Goal: Information Seeking & Learning: Learn about a topic

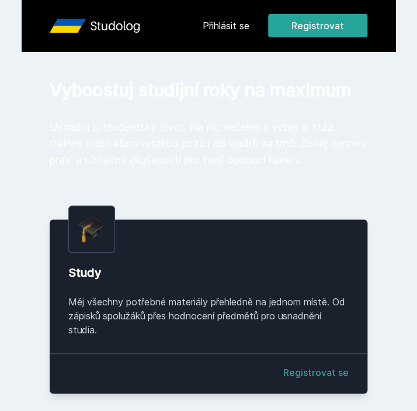
click at [213, 62] on button "Ne" at bounding box center [211, 75] width 42 height 29
click at [213, 32] on link "Přihlásit se" at bounding box center [226, 26] width 47 height 14
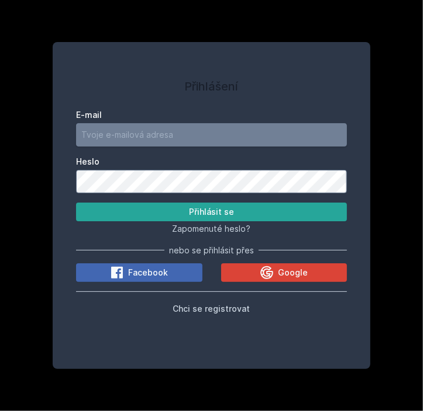
click at [148, 145] on input "E-mail" at bounding box center [211, 134] width 270 height 23
type input "e"
type input "[EMAIL_ADDRESS][DOMAIN_NAME]"
click at [76, 203] on button "Přihlásit se" at bounding box center [211, 212] width 270 height 19
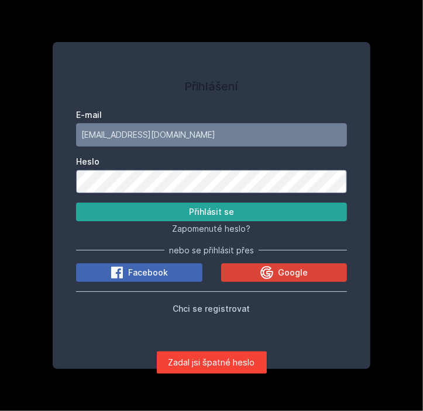
click at [74, 180] on div "Přihlášení E-mail [EMAIL_ADDRESS][DOMAIN_NAME] Heslo Přihlásit se Zapomenuté he…" at bounding box center [211, 205] width 298 height 299
click at [76, 203] on button "Přihlásit se" at bounding box center [211, 212] width 270 height 19
click at [34, 184] on div "Přihlášení E-mail [EMAIL_ADDRESS][DOMAIN_NAME] Heslo Přihlásit se Zapomenuté he…" at bounding box center [211, 205] width 423 height 411
click at [76, 203] on button "Přihlásit se" at bounding box center [211, 212] width 270 height 19
click at [33, 169] on div "Přihlášení E-mail [EMAIL_ADDRESS][DOMAIN_NAME] Heslo Přihlásit se Zapomenuté he…" at bounding box center [211, 205] width 423 height 411
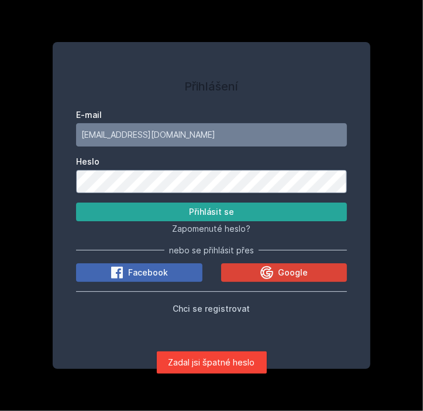
click at [76, 203] on button "Přihlásit se" at bounding box center [211, 212] width 270 height 19
click at [63, 176] on div "Přihlášení E-mail [EMAIL_ADDRESS][DOMAIN_NAME] Heslo Přihlásit se Zapomenuté he…" at bounding box center [211, 205] width 298 height 299
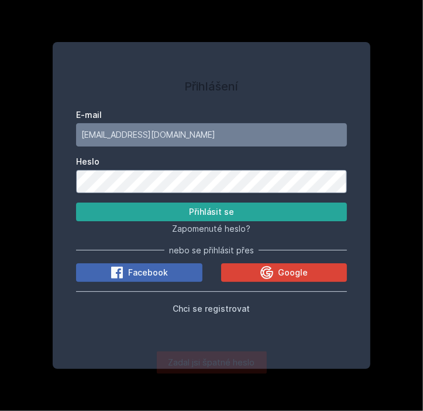
click at [76, 203] on button "Přihlásit se" at bounding box center [211, 212] width 270 height 19
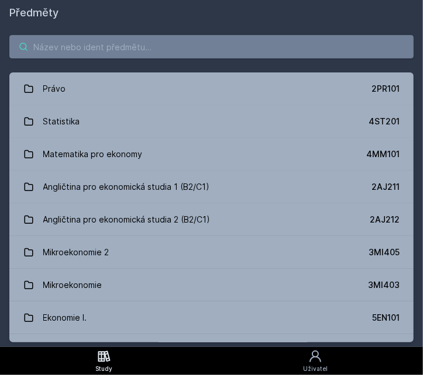
click at [113, 47] on input "search" at bounding box center [211, 46] width 404 height 23
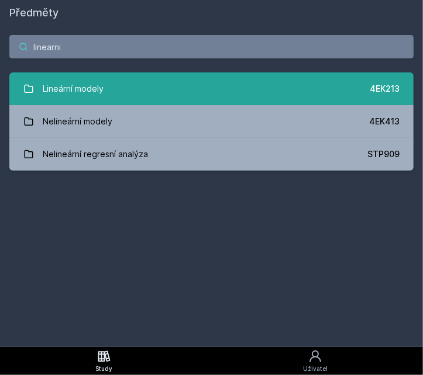
type input "linearni"
click at [213, 89] on link "Lineární modely 4EK213" at bounding box center [211, 88] width 404 height 33
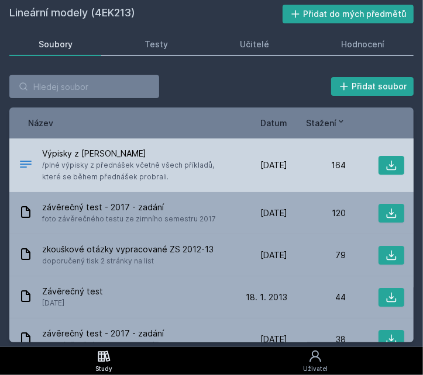
click at [163, 186] on div "Výpisky z [PERSON_NAME] /plné výpisky z přednášek včetně všech příkladů, které …" at bounding box center [211, 166] width 404 height 54
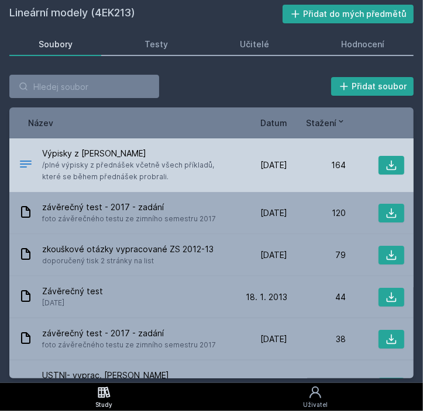
click at [155, 168] on span "/plné výpisky z přednášek včetně všech příkladů, které se během přednášek probr…" at bounding box center [133, 171] width 182 height 23
click at [173, 165] on span "/plné výpisky z přednášek včetně všech příkladů, které se během přednášek probr…" at bounding box center [133, 171] width 182 height 23
click at [386, 166] on icon at bounding box center [391, 166] width 10 height 10
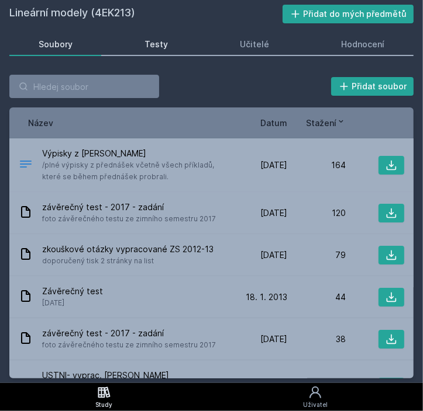
click at [158, 41] on div "Testy" at bounding box center [155, 45] width 23 height 12
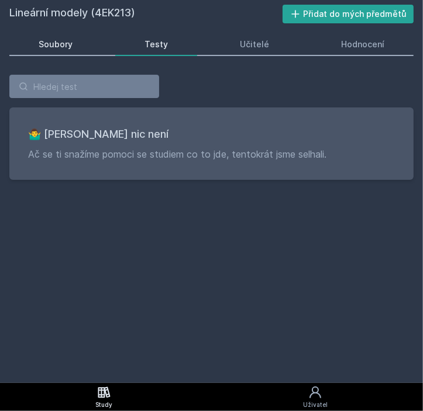
click at [53, 46] on div "Soubory" at bounding box center [56, 45] width 34 height 12
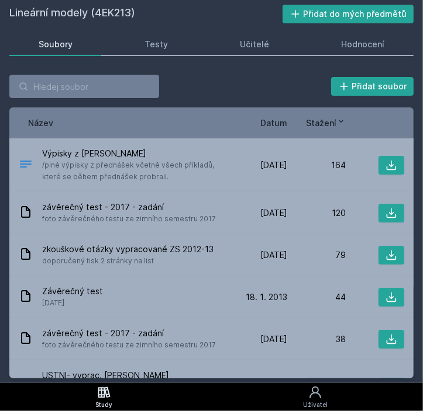
click at [271, 121] on span "Datum" at bounding box center [273, 123] width 27 height 12
